Goal: Task Accomplishment & Management: Complete application form

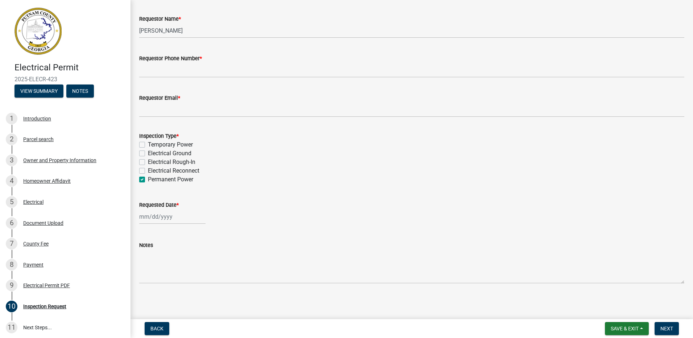
scroll to position [38, 0]
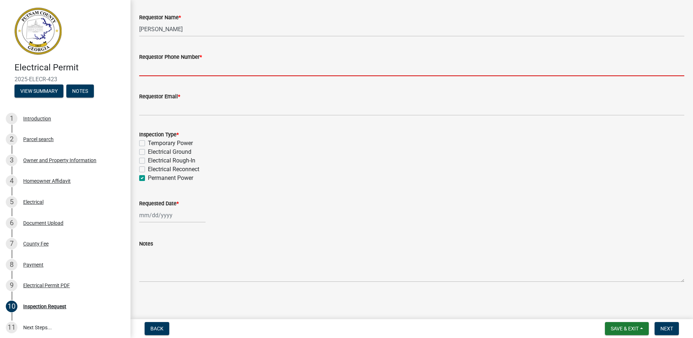
click at [203, 71] on input "Requestor Phone Number *" at bounding box center [411, 68] width 545 height 15
type input "7068160861"
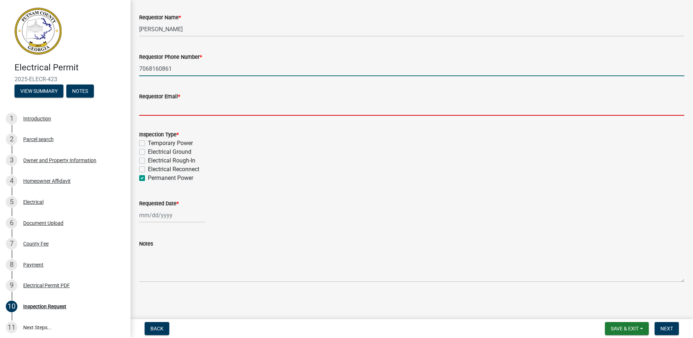
type input "[EMAIL_ADDRESS][DOMAIN_NAME]"
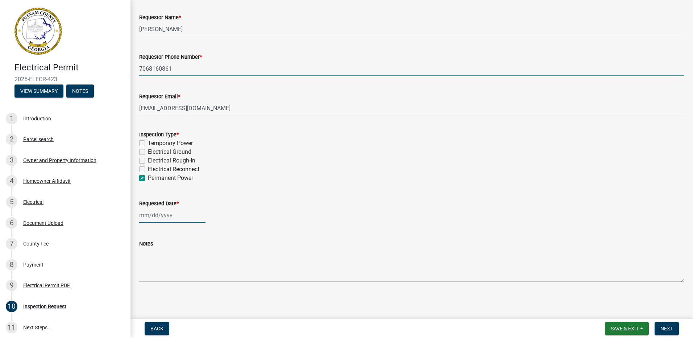
click at [151, 218] on div at bounding box center [172, 215] width 66 height 15
select select "8"
select select "2025"
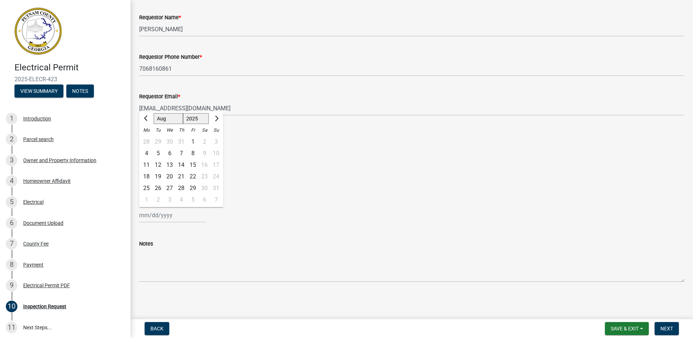
click at [343, 186] on wm-data-entity-input "Inspection Type * Temporary Power Electrical Ground Electrical Rough-In Electri…" at bounding box center [411, 154] width 545 height 67
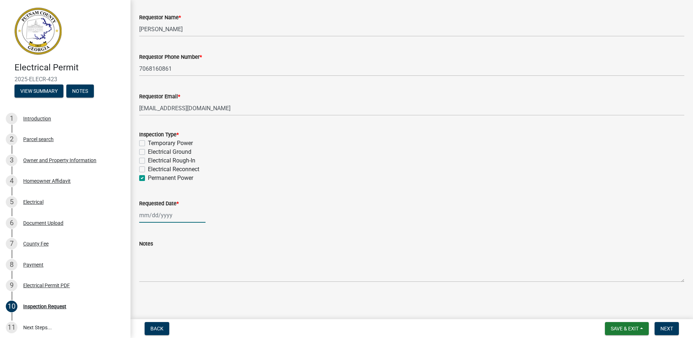
click at [150, 215] on div at bounding box center [172, 215] width 66 height 15
select select "8"
select select "2025"
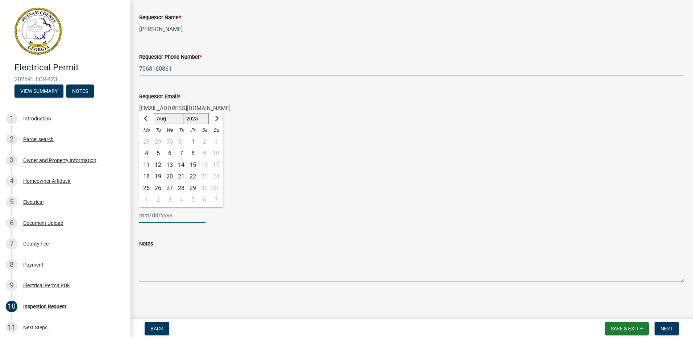
click at [150, 215] on input "Requested Date *" at bounding box center [172, 215] width 66 height 15
click at [163, 118] on select "Jan Feb Mar Apr May Jun [DATE] Aug Sep Oct Nov Dec" at bounding box center [168, 118] width 29 height 11
click at [154, 113] on select "Jan Feb Mar Apr May Jun [DATE] Aug Sep Oct Nov Dec" at bounding box center [168, 118] width 29 height 11
click at [145, 213] on input "Requested Date *" at bounding box center [172, 215] width 66 height 15
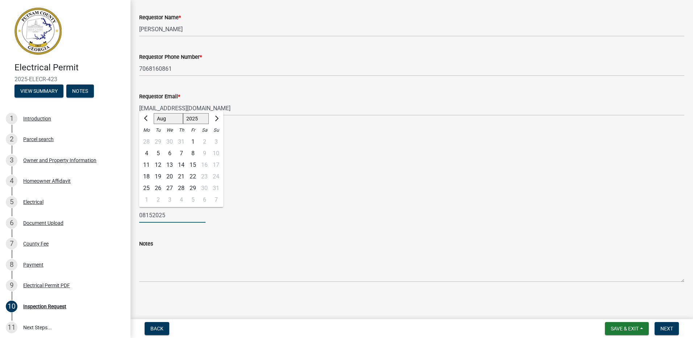
type input "08152025"
click at [217, 247] on div "Notes" at bounding box center [411, 243] width 545 height 9
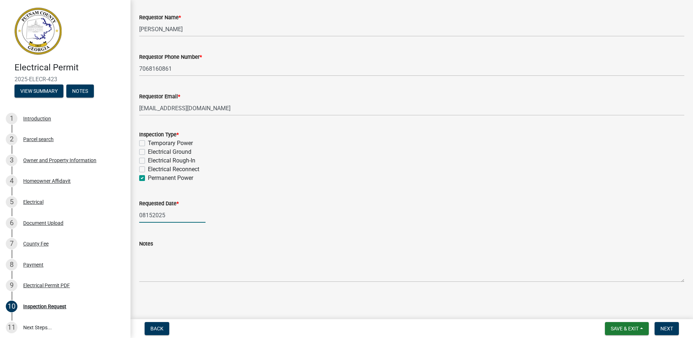
click at [145, 213] on div "08152025" at bounding box center [172, 215] width 66 height 15
select select "8"
select select "2025"
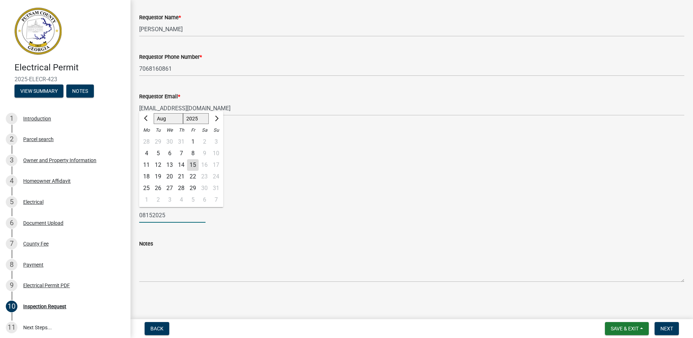
click at [145, 220] on input "08152025" at bounding box center [172, 215] width 66 height 15
click at [157, 221] on input "08/152025" at bounding box center [172, 215] width 66 height 15
type input "08/152/025"
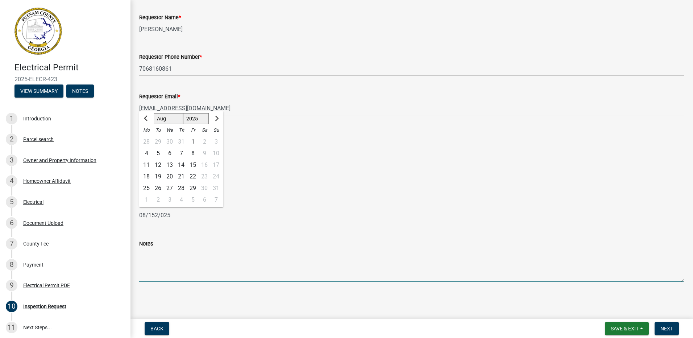
click at [148, 275] on textarea "Notes" at bounding box center [411, 265] width 545 height 34
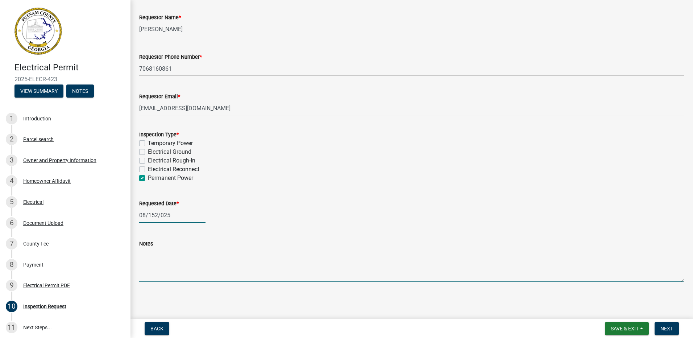
click at [156, 213] on div "08/152/025" at bounding box center [172, 215] width 66 height 15
select select "8"
select select "2025"
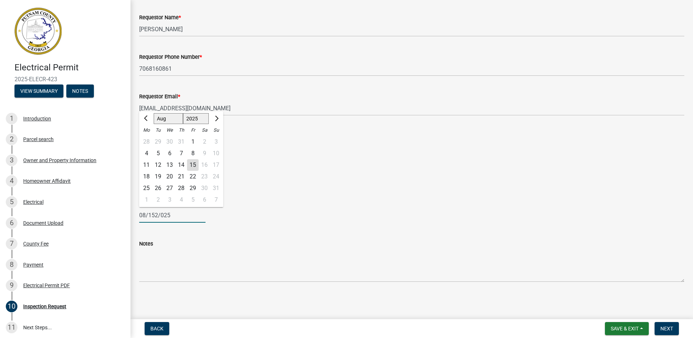
click at [157, 216] on input "08/152/025" at bounding box center [172, 215] width 66 height 15
type input "08/15/025"
click at [177, 244] on div "Notes" at bounding box center [411, 243] width 545 height 9
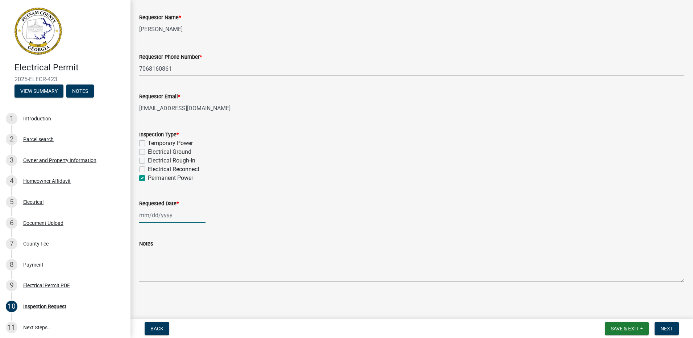
click at [149, 218] on div at bounding box center [172, 215] width 66 height 15
select select "8"
select select "2025"
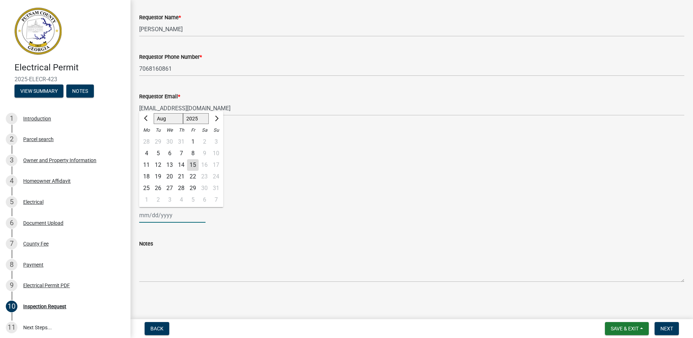
click at [149, 218] on input "Requested Date *" at bounding box center [172, 215] width 66 height 15
click at [149, 176] on div "18" at bounding box center [147, 177] width 12 height 12
type input "[DATE]"
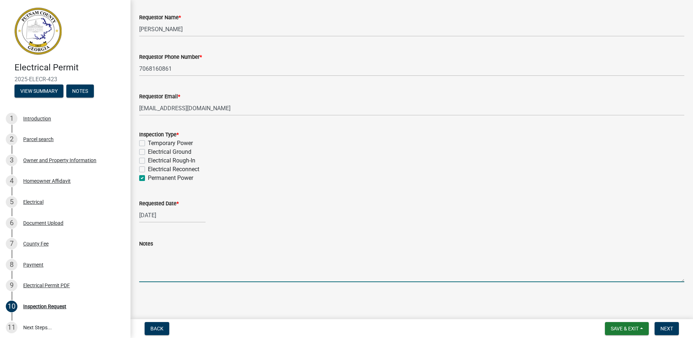
click at [152, 271] on textarea "Notes" at bounding box center [411, 265] width 545 height 34
type textarea "W"
click at [568, 205] on div "Requested Date *" at bounding box center [411, 203] width 545 height 9
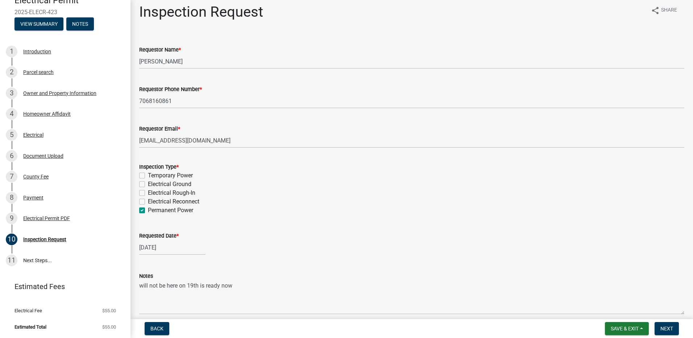
scroll to position [0, 0]
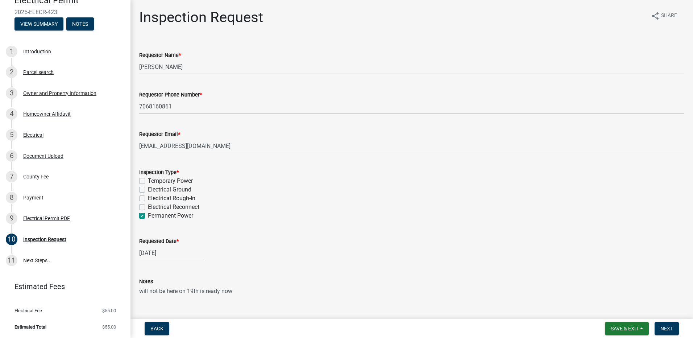
click at [199, 293] on textarea "will not be here on 19th is ready now" at bounding box center [411, 302] width 545 height 34
click at [396, 237] on div "Requested Date *" at bounding box center [411, 241] width 545 height 9
click at [190, 290] on textarea "will not be here on 1 is ready now" at bounding box center [411, 302] width 545 height 34
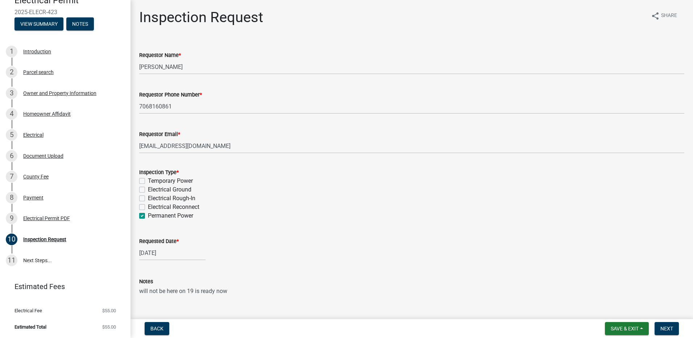
type textarea "will not be here on 19 is ready now"
click at [303, 276] on div "Notes will not be here on 19 is ready now" at bounding box center [411, 293] width 545 height 53
click at [618, 327] on span "Save & Exit" at bounding box center [624, 328] width 28 height 6
click at [605, 290] on button "Save" at bounding box center [619, 291] width 58 height 17
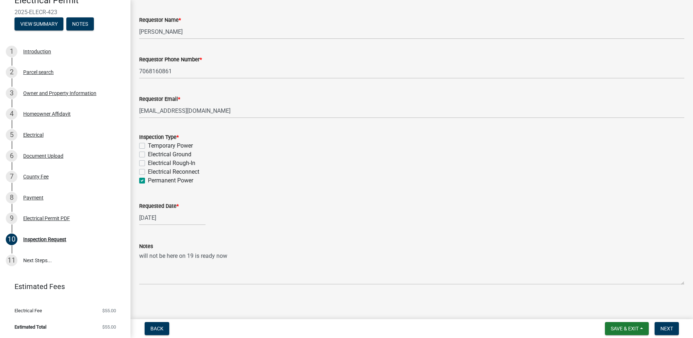
scroll to position [38, 0]
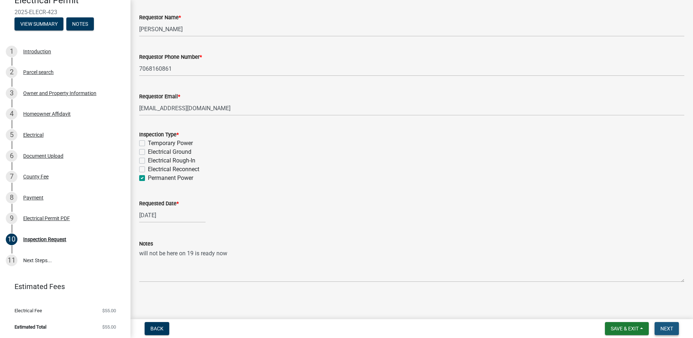
click at [667, 330] on span "Next" at bounding box center [666, 328] width 13 height 6
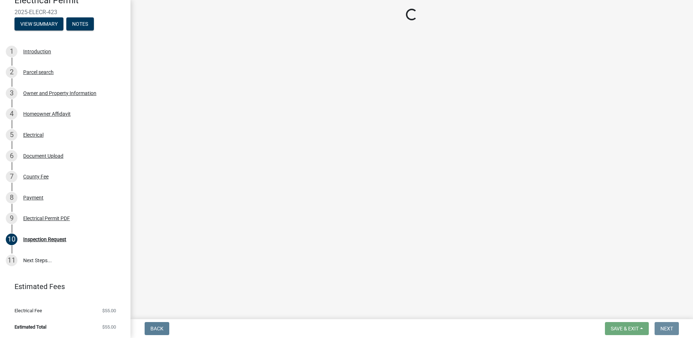
scroll to position [0, 0]
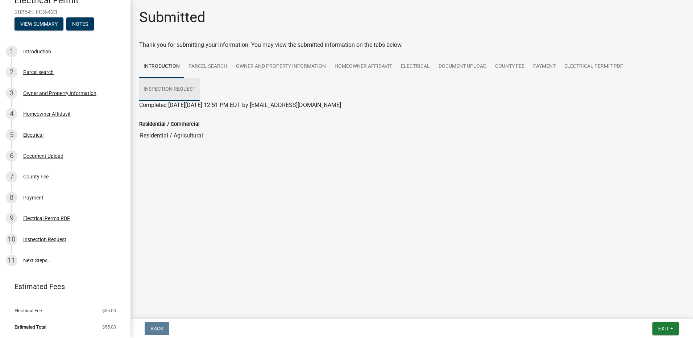
click at [180, 88] on link "Inspection Request" at bounding box center [169, 89] width 60 height 23
